Goal: Transaction & Acquisition: Purchase product/service

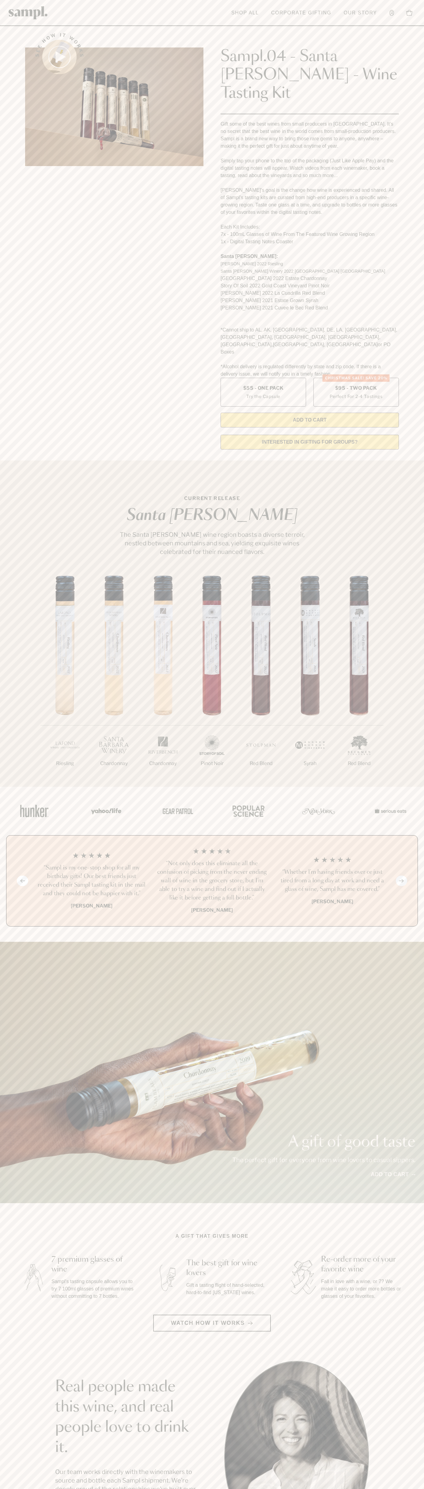
click at [398, 17] on header "Toggle navigation menu Shop All Corporate Gifting Our Story Account Story Shop …" at bounding box center [212, 13] width 424 height 26
click at [273, 1489] on html "Skip to main content Toggle navigation menu Shop All Corporate Gifting Our Stor…" at bounding box center [212, 1239] width 424 height 2478
click at [25, 949] on div "A gift of good taste The perfect gift for everyone from wine lovers to casual s…" at bounding box center [212, 1072] width 424 height 261
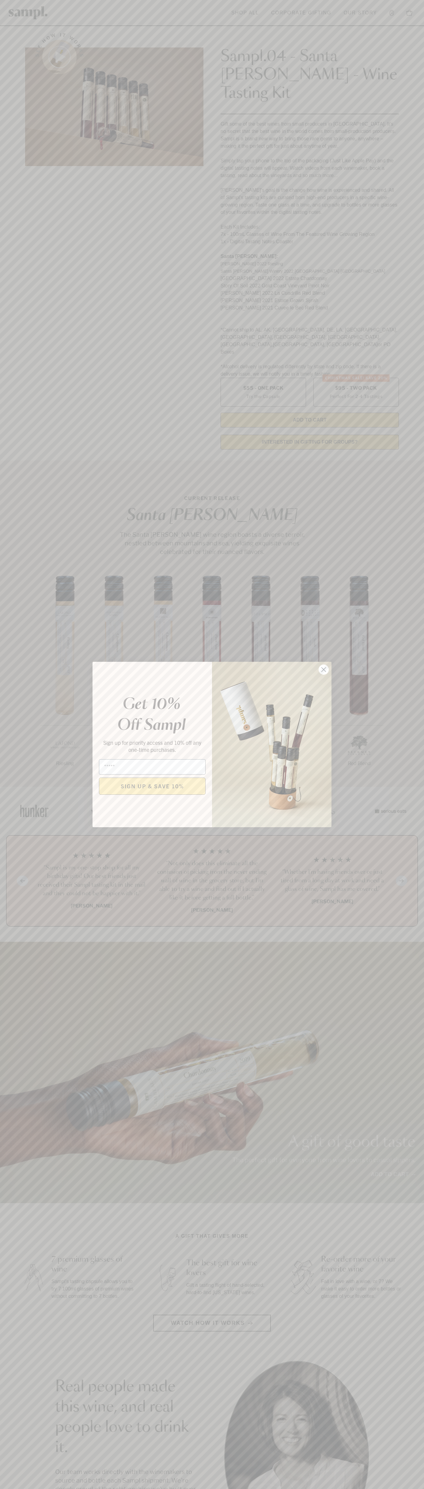
click at [324, 670] on icon "Close dialog" at bounding box center [324, 670] width 4 height 4
